Goal: Navigation & Orientation: Find specific page/section

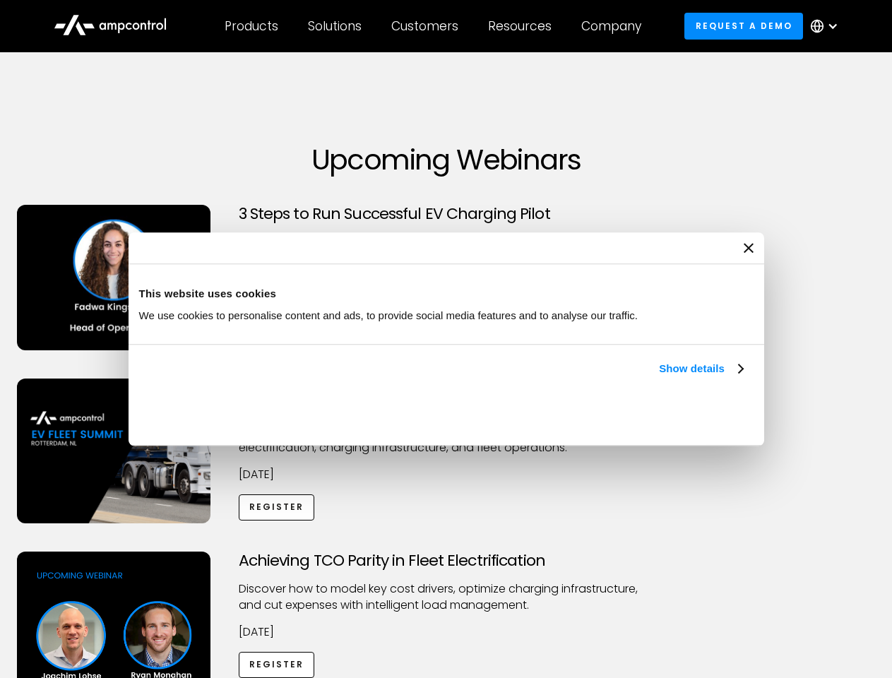
click at [659, 377] on link "Show details" at bounding box center [700, 368] width 83 height 17
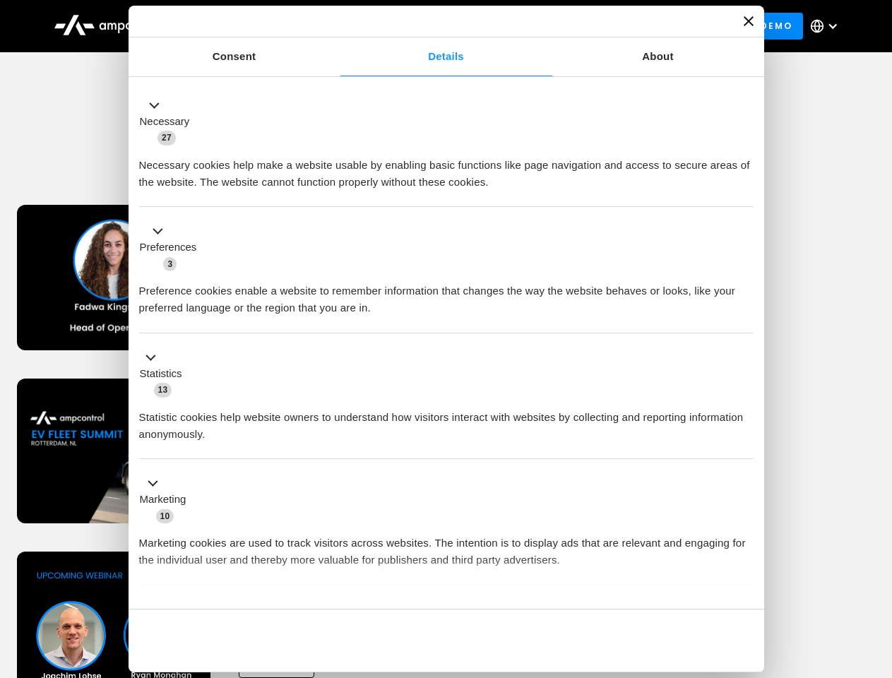
click at [744, 191] on div "Necessary cookies help make a website usable by enabling basic functions like p…" at bounding box center [446, 168] width 614 height 44
click at [876, 569] on div "Achieving TCO Parity in Fleet Electrification Discover how to model key cost dr…" at bounding box center [446, 663] width 887 height 222
click at [434, 26] on div "Customers" at bounding box center [424, 26] width 67 height 16
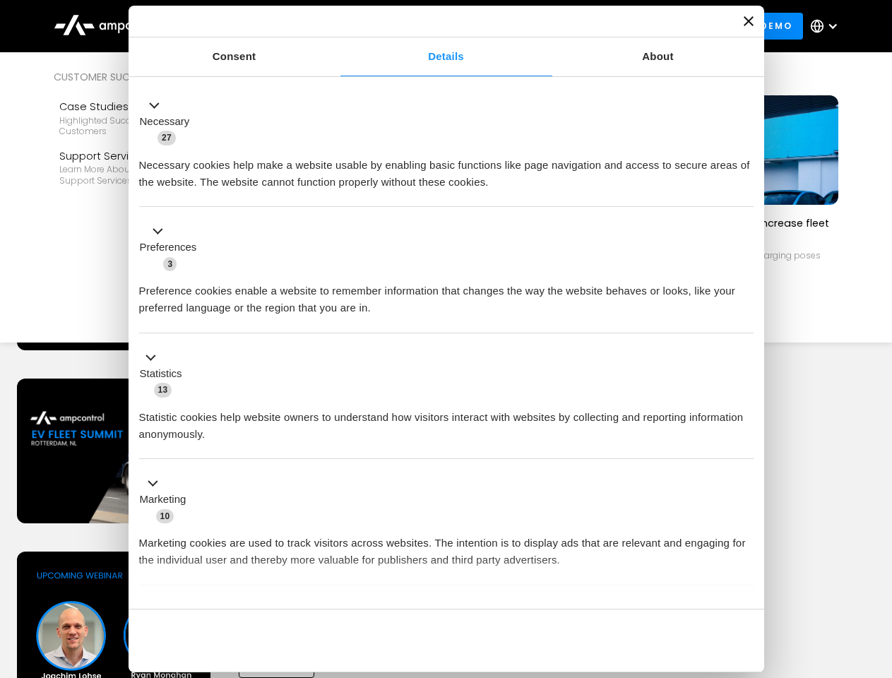
click at [251, 26] on div "Products" at bounding box center [252, 26] width 54 height 16
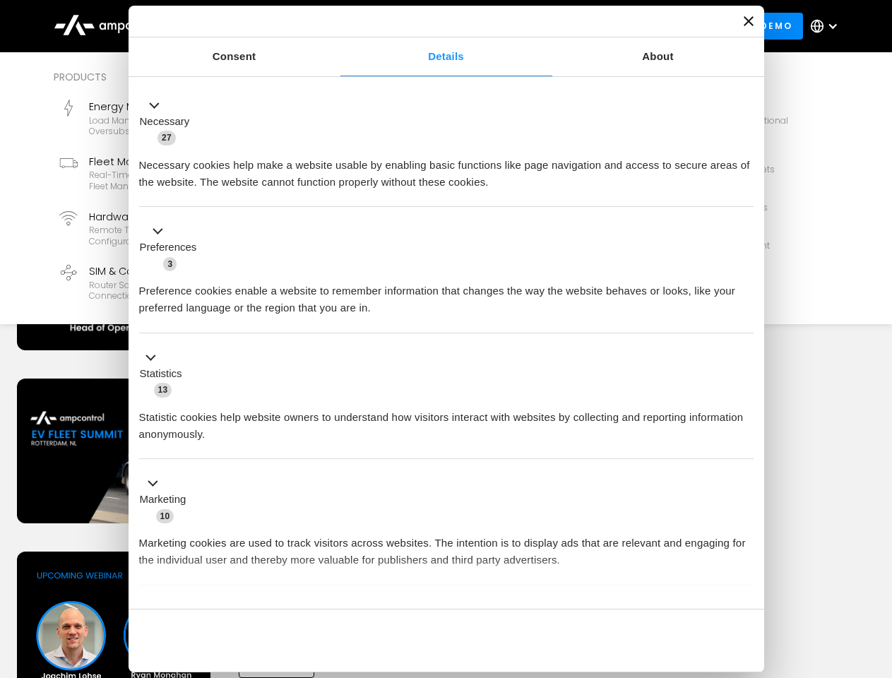
click at [335, 26] on div "Solutions" at bounding box center [335, 26] width 54 height 16
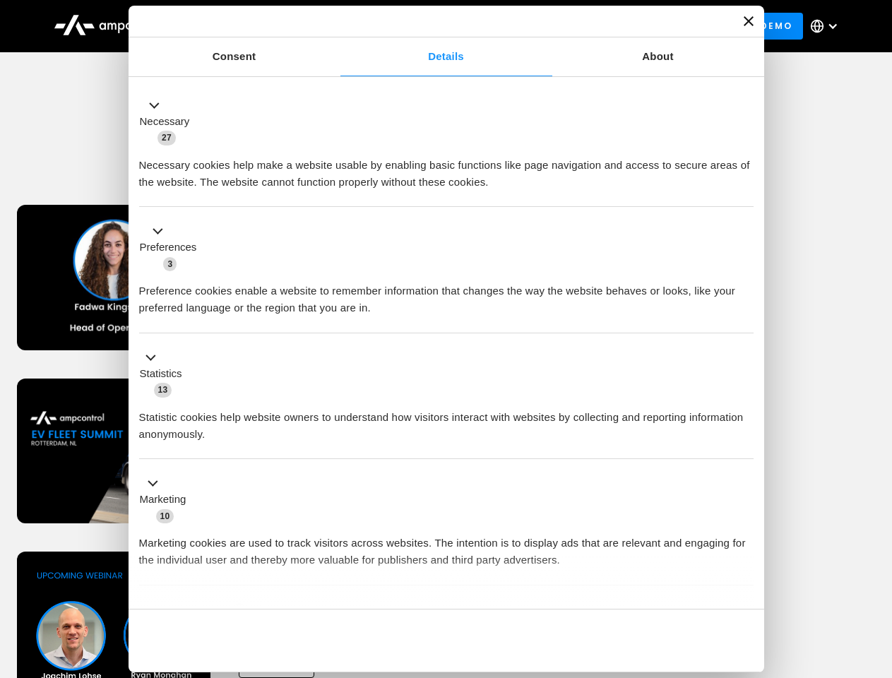
click at [427, 26] on div "Customers" at bounding box center [424, 26] width 67 height 16
click at [523, 26] on div "Resources" at bounding box center [520, 26] width 64 height 16
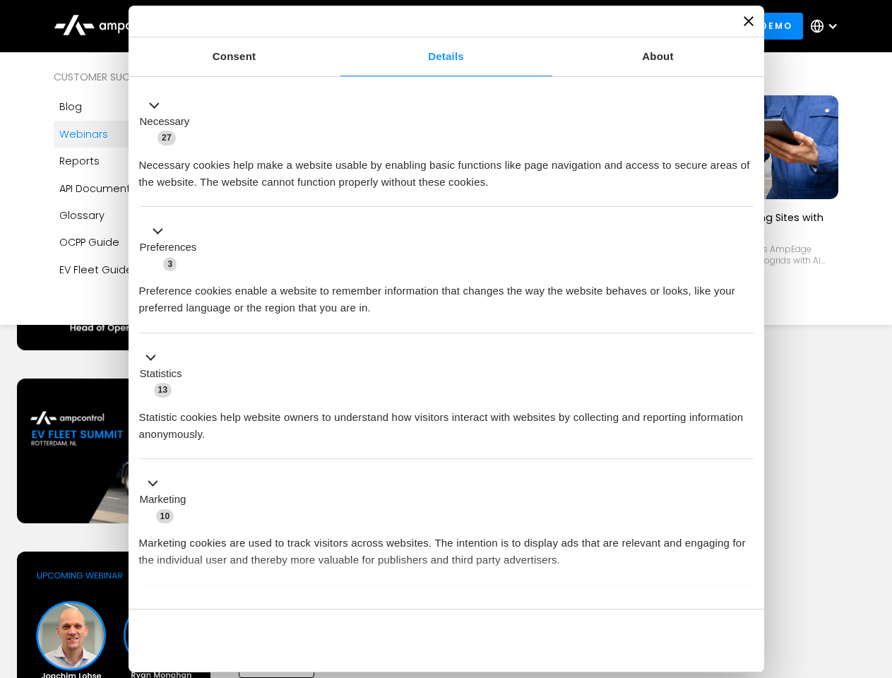
click at [616, 26] on div "Company" at bounding box center [611, 26] width 60 height 16
click at [828, 26] on div at bounding box center [832, 25] width 11 height 11
